Goal: Information Seeking & Learning: Learn about a topic

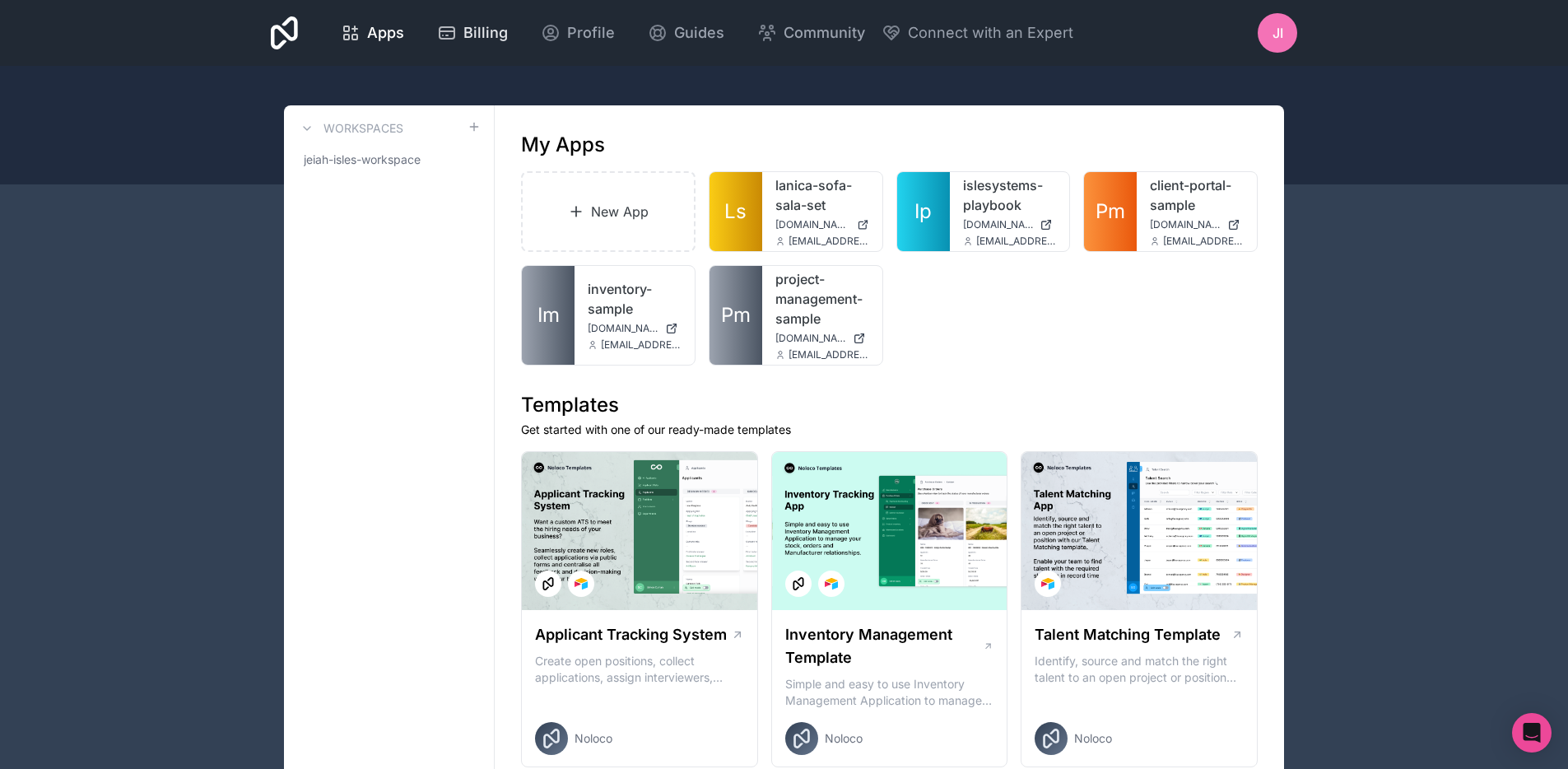
click at [511, 35] on link "Billing" at bounding box center [472, 33] width 97 height 36
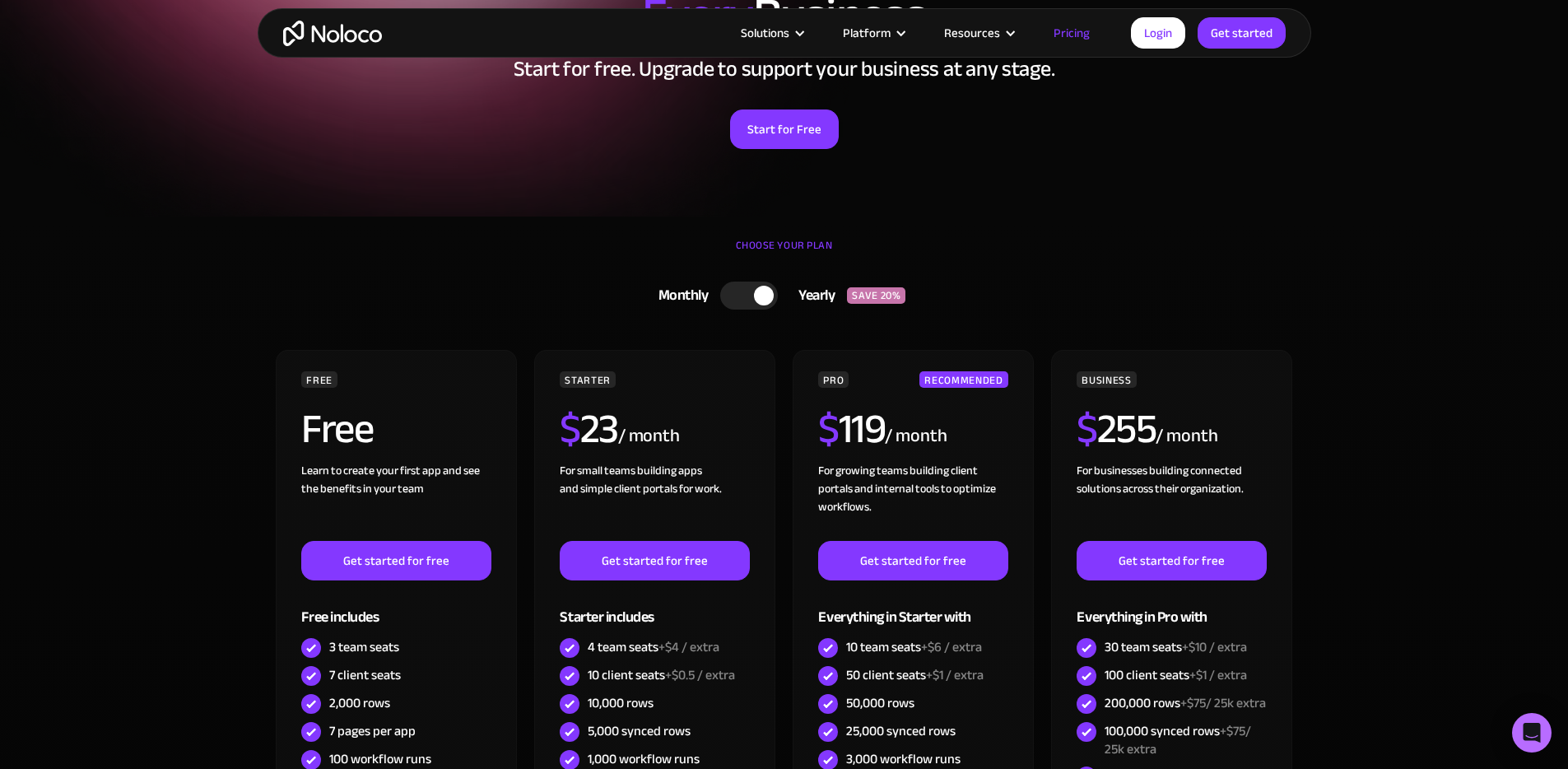
scroll to position [199, 0]
click at [756, 291] on div at bounding box center [764, 294] width 20 height 20
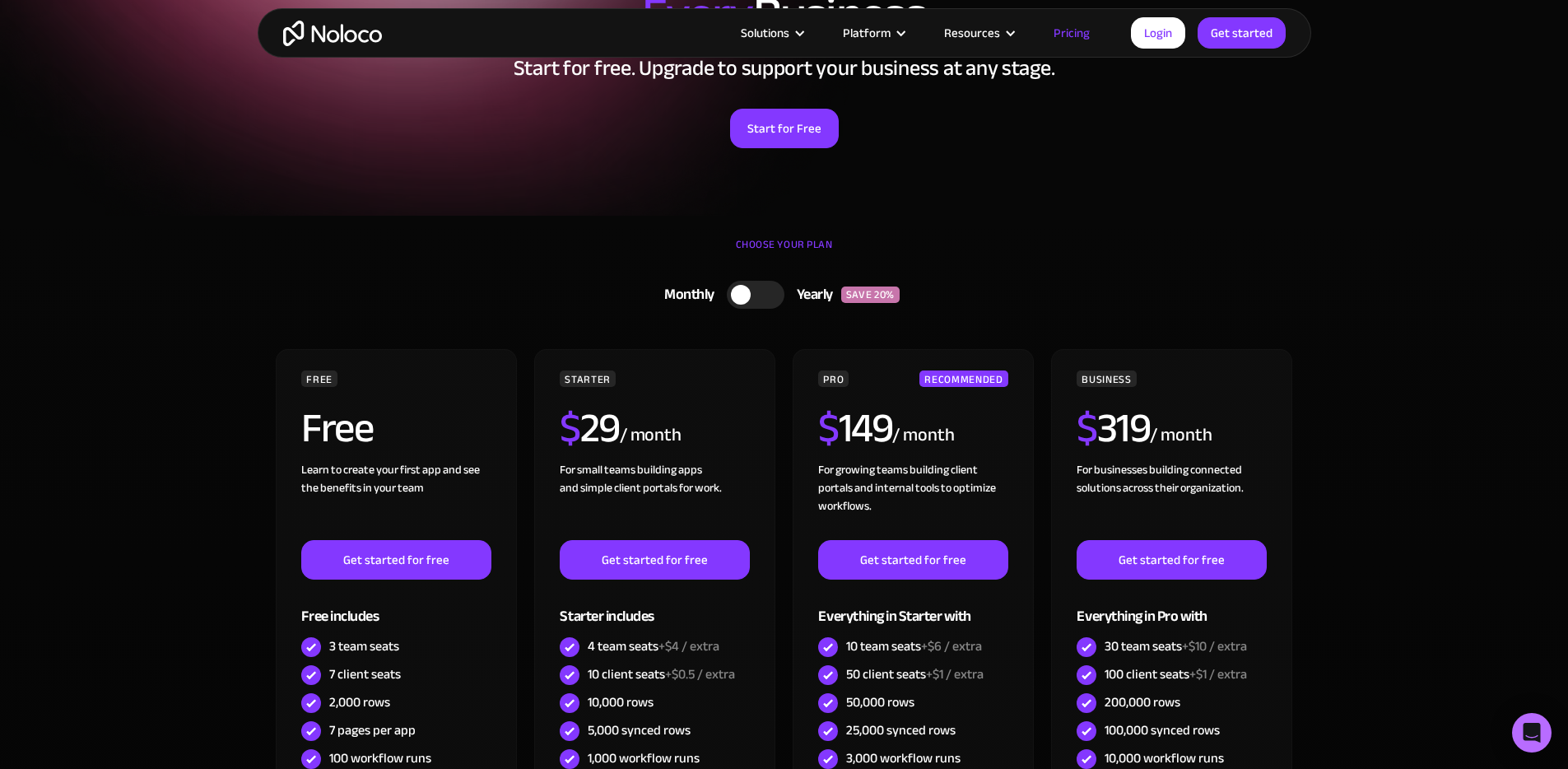
click at [756, 291] on div at bounding box center [756, 294] width 57 height 28
click at [756, 291] on div at bounding box center [764, 294] width 20 height 20
click at [756, 291] on div at bounding box center [756, 294] width 57 height 28
click at [756, 291] on div at bounding box center [764, 294] width 20 height 20
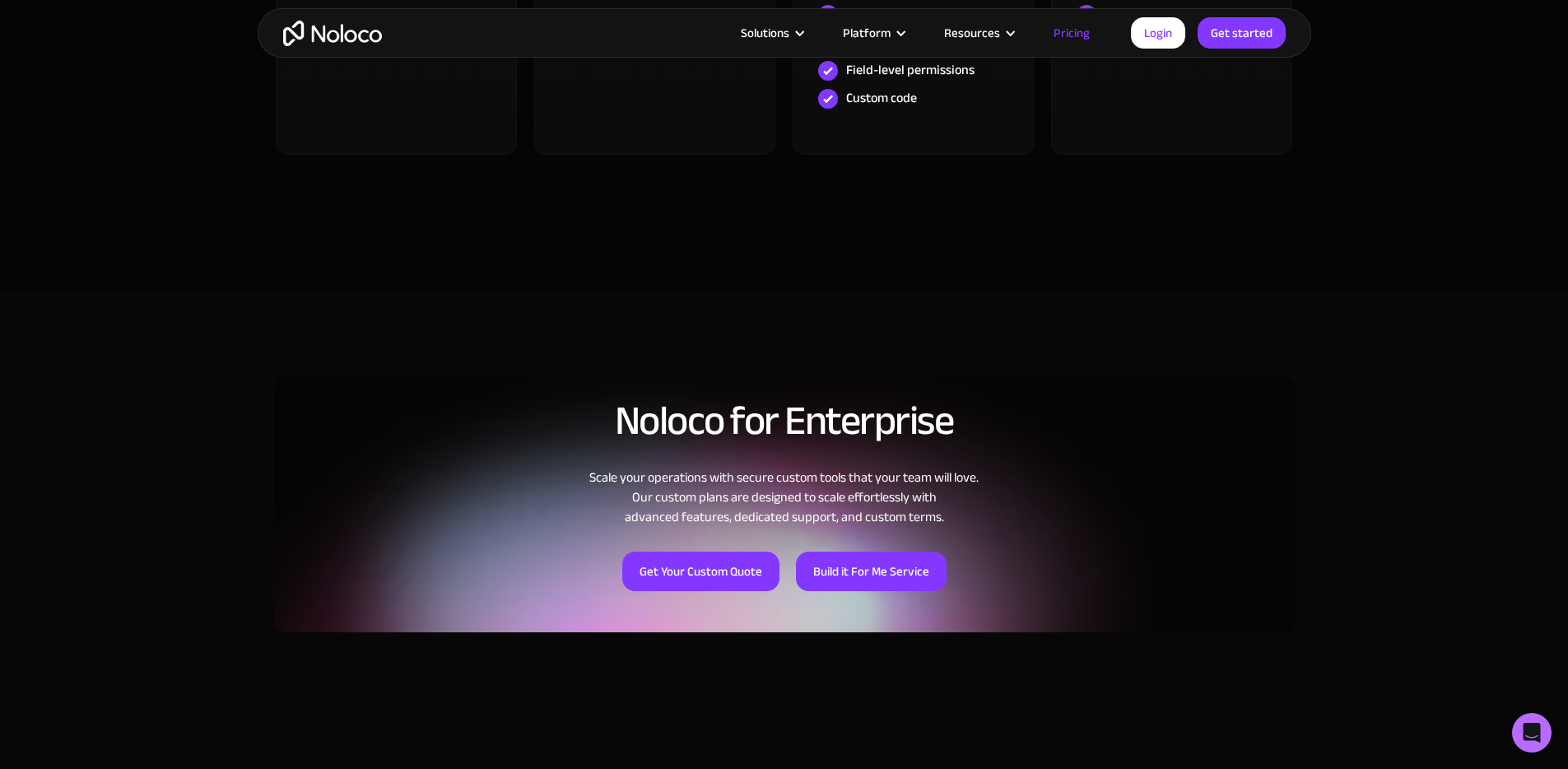
scroll to position [961, 0]
